Goal: Task Accomplishment & Management: Manage account settings

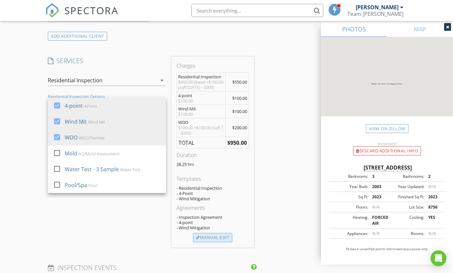
scroll to position [507, 0]
click at [212, 242] on div "Manual Edit" at bounding box center [212, 237] width 39 height 9
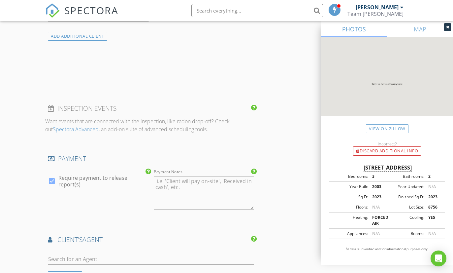
type input "550.0"
type textarea "$450.00 (Base) +$100.00 (sqft [DATE] - 3000)"
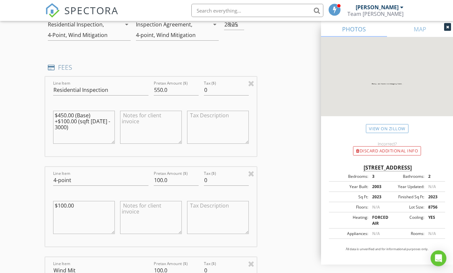
scroll to position [562, 0]
click at [104, 127] on textarea "$450.00 (Base) +$100.00 (sqft [DATE] - 3000)" at bounding box center [84, 127] width 62 height 33
type input "5"
type input "450"
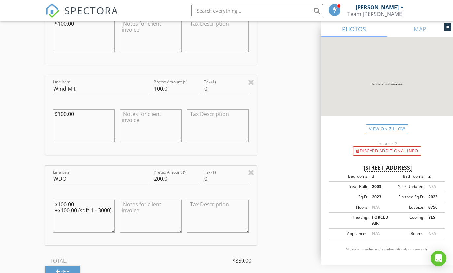
scroll to position [745, 0]
click at [173, 180] on input "200.0" at bounding box center [176, 177] width 45 height 11
type input "100"
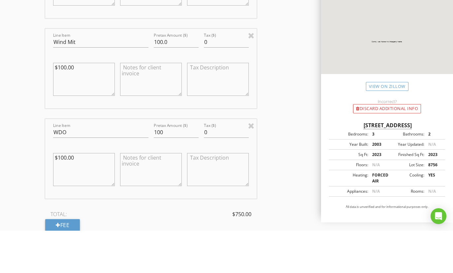
scroll to position [748, 0]
type textarea "$100.00"
click at [145, 195] on textarea at bounding box center [151, 211] width 62 height 33
type textarea "ref discount"
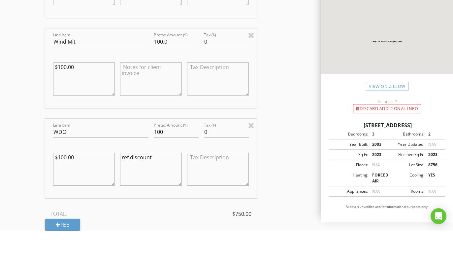
click at [162, 195] on textarea "ref discount" at bounding box center [151, 211] width 62 height 33
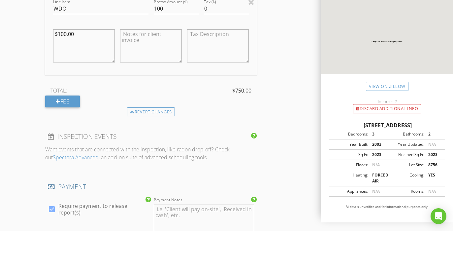
scroll to position [872, 0]
click at [54, 245] on div at bounding box center [51, 250] width 11 height 11
checkbox input "false"
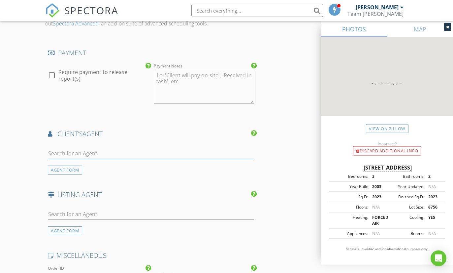
click at [123, 153] on input "text" at bounding box center [151, 153] width 206 height 11
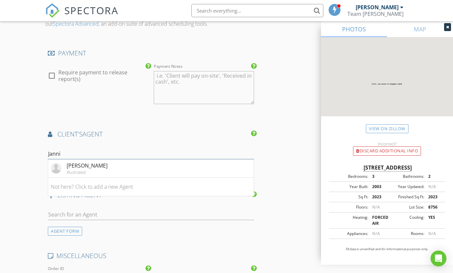
type input "[PERSON_NAME]"
click at [91, 162] on div "[PERSON_NAME]" at bounding box center [87, 165] width 41 height 8
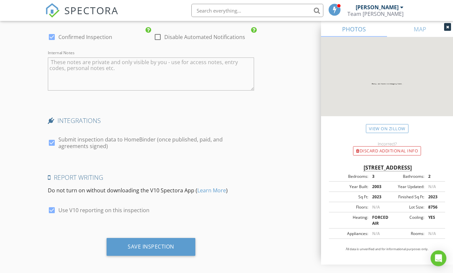
scroll to position [1459, 0]
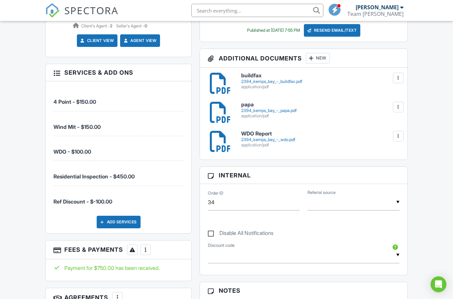
scroll to position [325, 0]
